Goal: Transaction & Acquisition: Download file/media

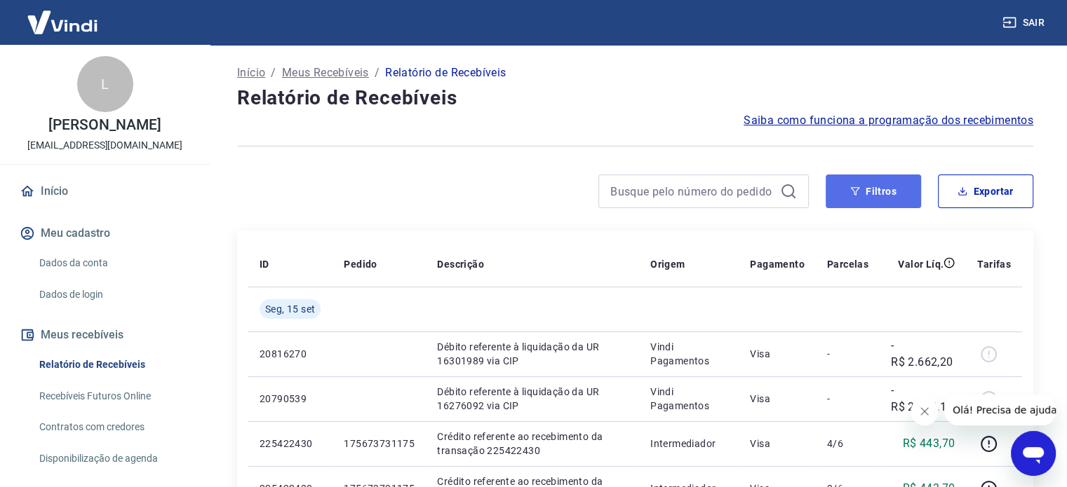
click at [898, 205] on button "Filtros" at bounding box center [873, 192] width 95 height 34
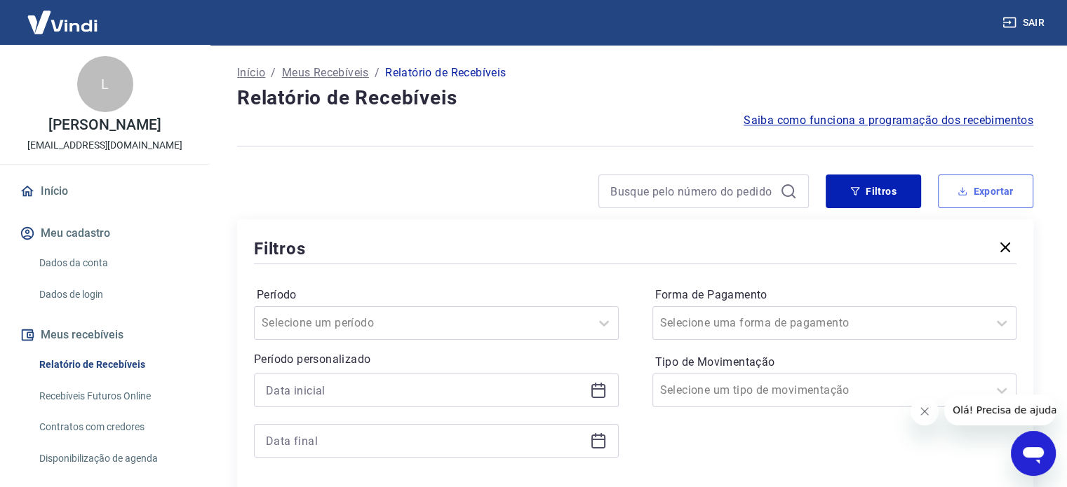
click at [985, 193] on button "Exportar" at bounding box center [985, 192] width 95 height 34
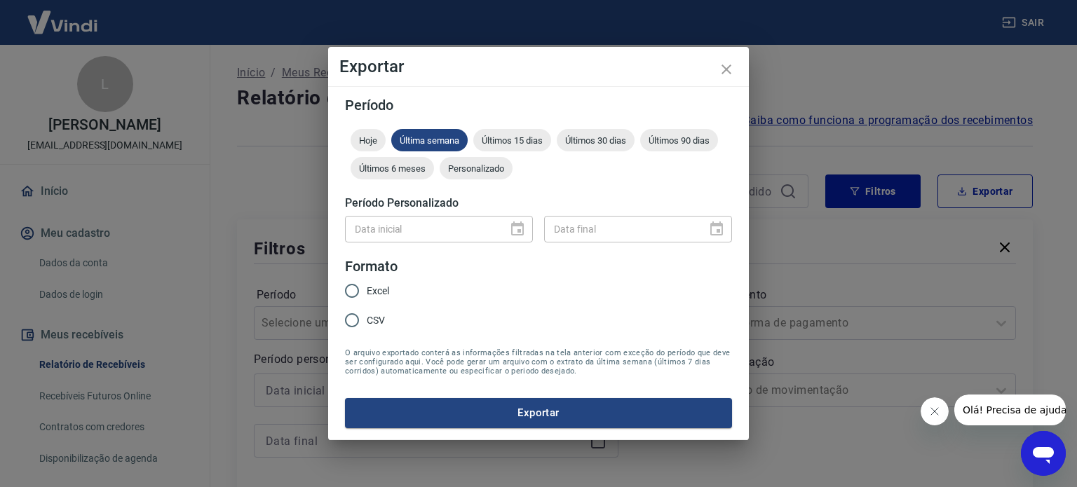
click at [515, 221] on div "Data inicial" at bounding box center [439, 229] width 188 height 26
click at [494, 155] on div "Hoje Última semana Últimos 15 dias Últimos 30 dias Últimos 90 dias Últimos 6 me…" at bounding box center [538, 157] width 387 height 56
click at [494, 163] on span "Personalizado" at bounding box center [476, 168] width 73 height 11
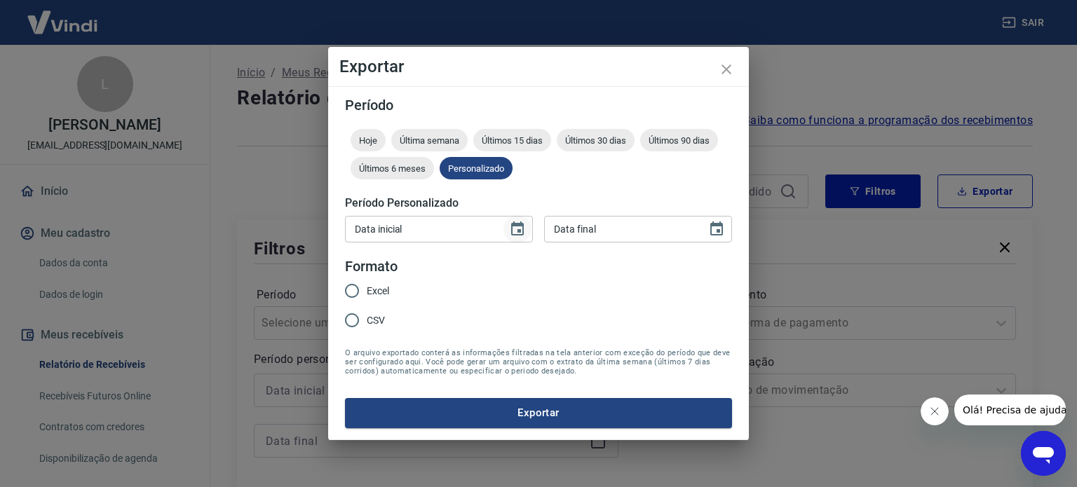
click at [518, 233] on icon "Choose date" at bounding box center [517, 229] width 17 height 17
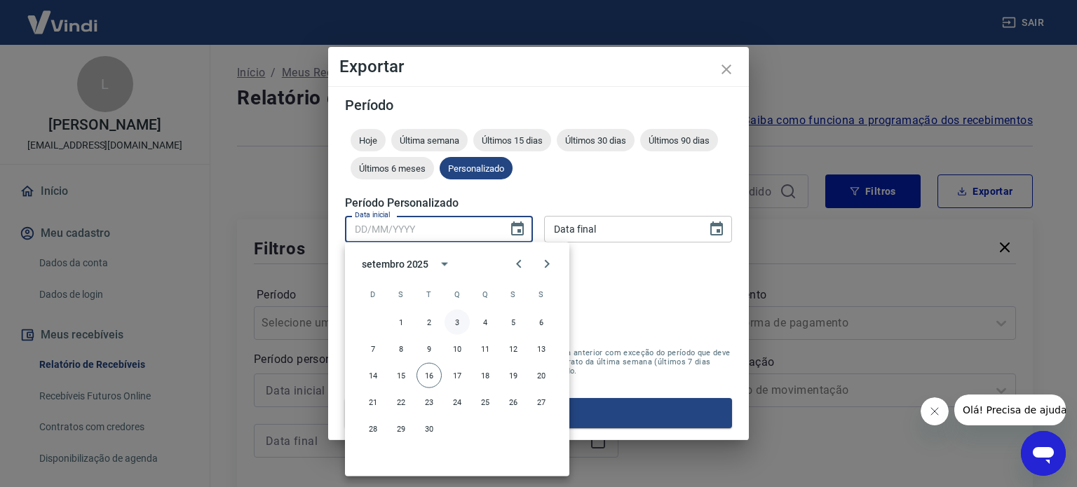
click at [452, 324] on button "3" at bounding box center [457, 322] width 25 height 25
type input "03/09/2025"
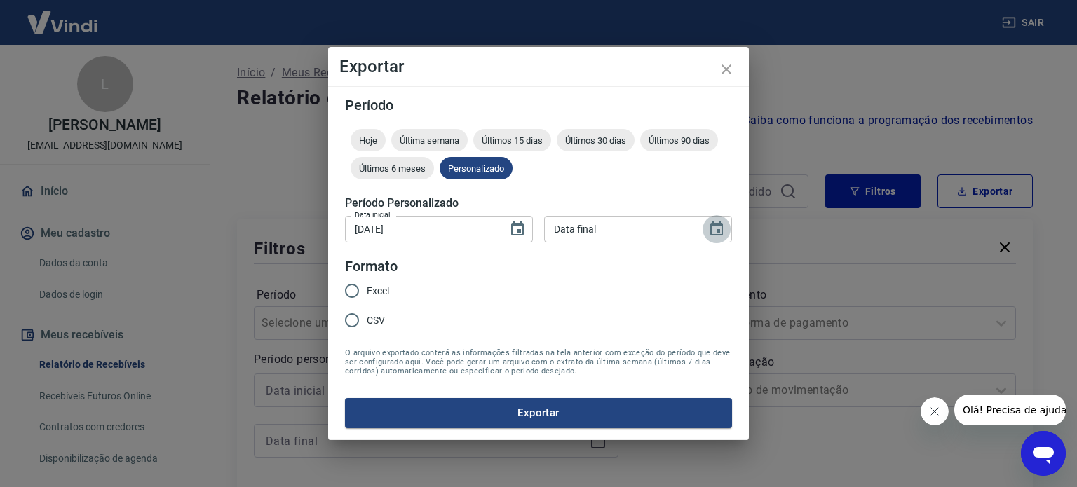
click at [724, 231] on icon "Choose date" at bounding box center [716, 229] width 17 height 17
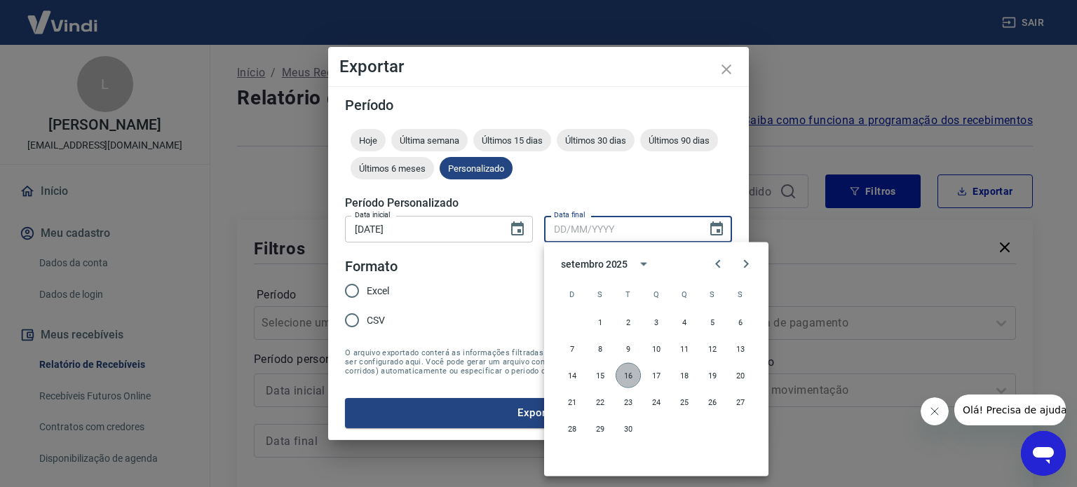
click at [626, 375] on button "16" at bounding box center [628, 375] width 25 height 25
type input "16/09/2025"
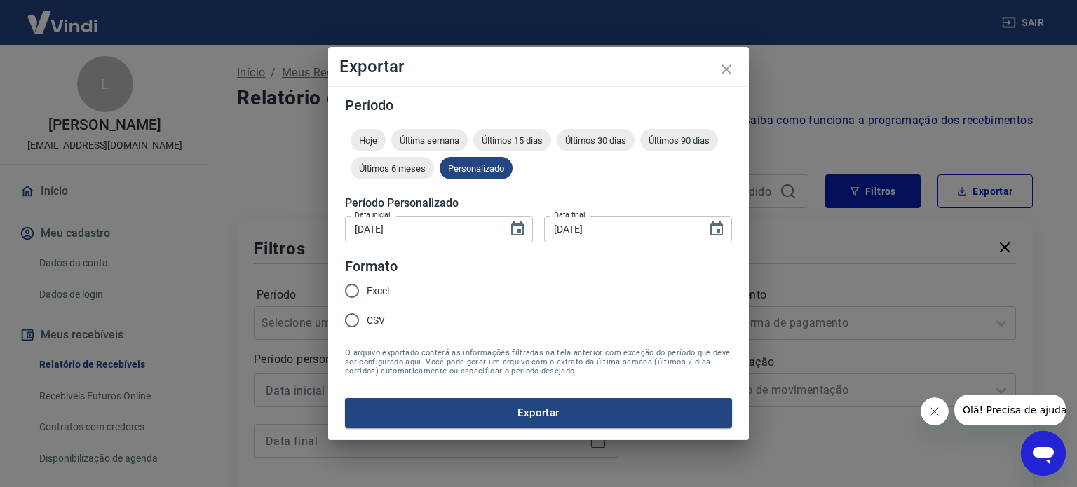
click at [352, 283] on input "Excel" at bounding box center [351, 290] width 29 height 29
radio input "true"
click at [513, 407] on button "Exportar" at bounding box center [538, 412] width 387 height 29
